Goal: Task Accomplishment & Management: Use online tool/utility

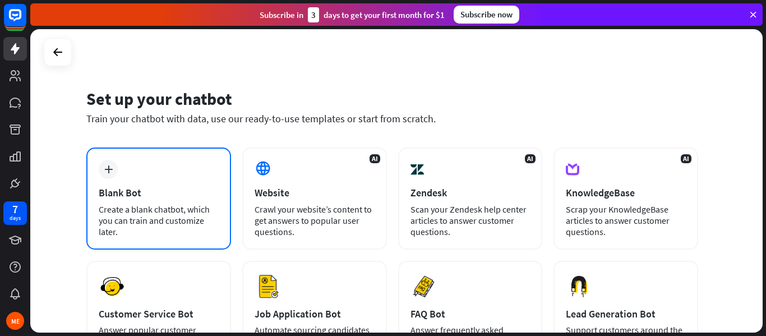
click at [149, 197] on div "Blank Bot" at bounding box center [159, 192] width 120 height 13
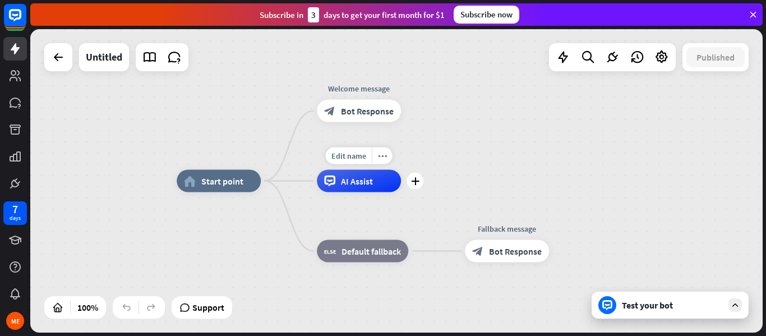
click at [349, 182] on span "AI Assist" at bounding box center [357, 180] width 32 height 11
click at [54, 65] on div at bounding box center [58, 57] width 22 height 22
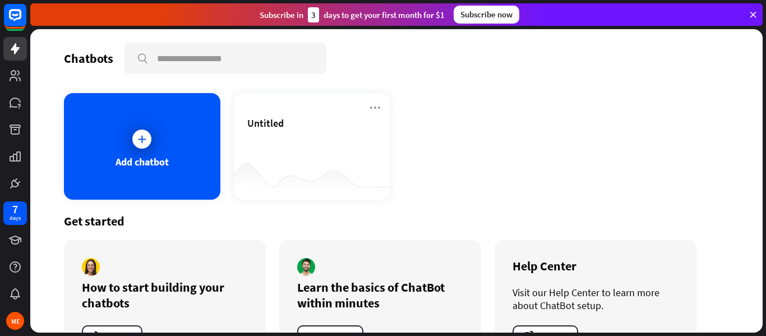
click at [751, 12] on icon at bounding box center [753, 15] width 10 height 10
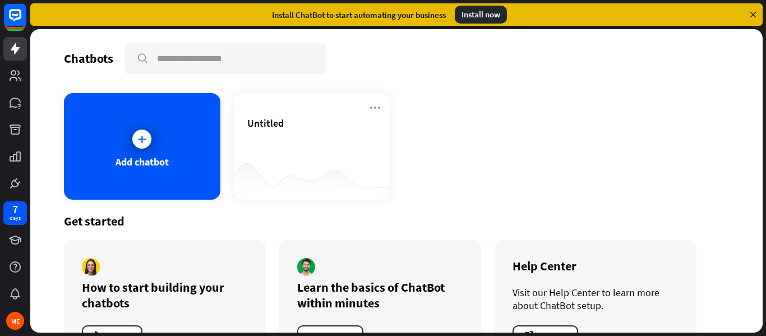
click at [751, 12] on icon at bounding box center [753, 15] width 10 height 10
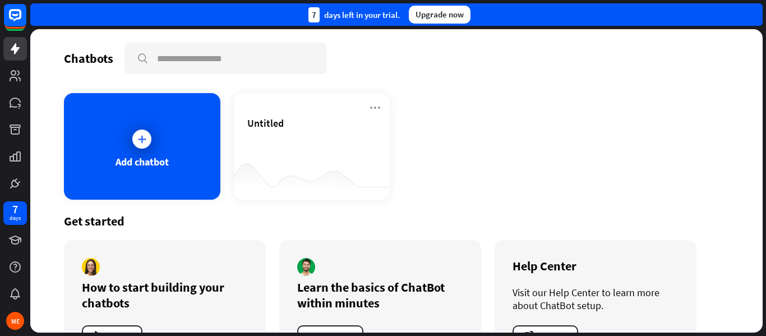
click at [751, 12] on div "7 days left in your trial. Upgrade now" at bounding box center [396, 14] width 732 height 22
click at [13, 17] on rect at bounding box center [15, 15] width 25 height 25
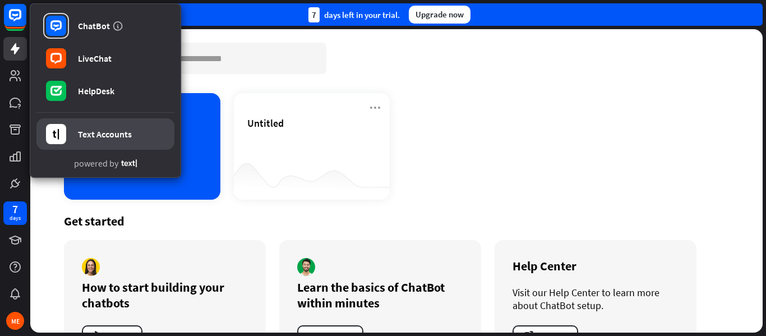
click at [112, 127] on link "Text Accounts" at bounding box center [105, 133] width 138 height 31
